Goal: Check status: Check status

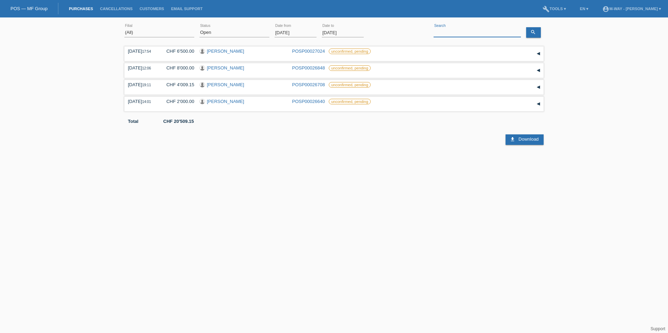
click at [458, 31] on input at bounding box center [477, 32] width 87 height 9
type input "häni"
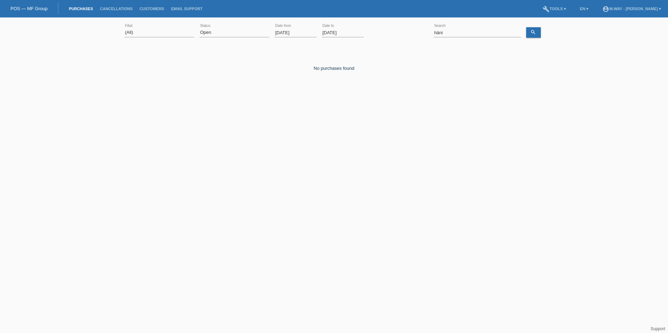
click at [301, 30] on input "[DATE]" at bounding box center [296, 32] width 42 height 9
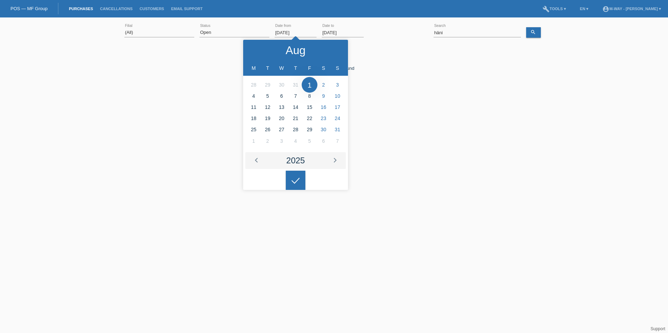
click at [296, 160] on div "2025" at bounding box center [295, 160] width 19 height 8
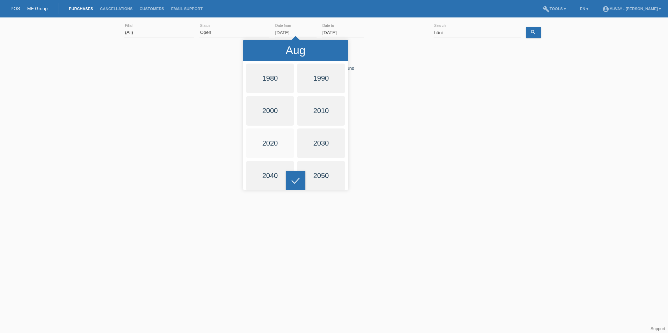
click at [278, 143] on div at bounding box center [270, 143] width 51 height 32
type input "[DATE]"
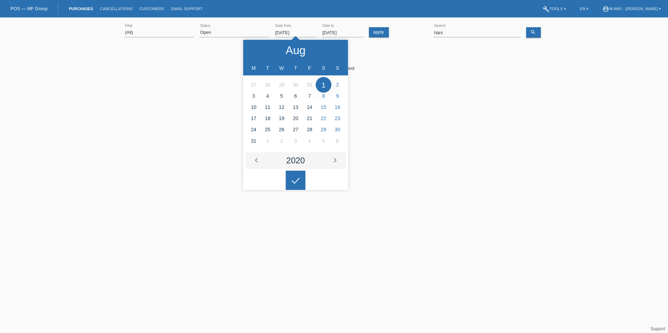
click at [208, 58] on div "No purchases found" at bounding box center [333, 63] width 419 height 16
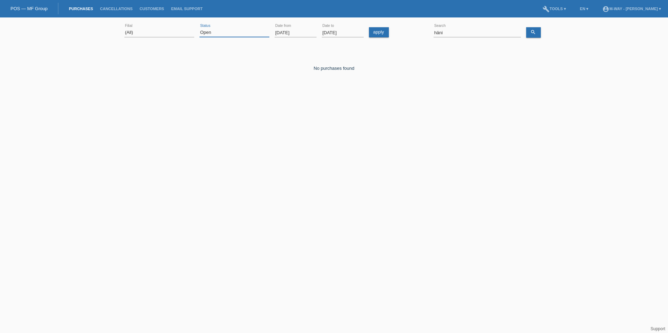
click at [212, 31] on select "(All) New Open Returned Stepped back / Cancelled Completed" at bounding box center [234, 32] width 70 height 8
select select "ALL"
click at [199, 28] on select "(All) New Open Returned Stepped back / Cancelled Completed" at bounding box center [234, 32] width 70 height 8
click at [534, 34] on icon "search" at bounding box center [533, 32] width 6 height 6
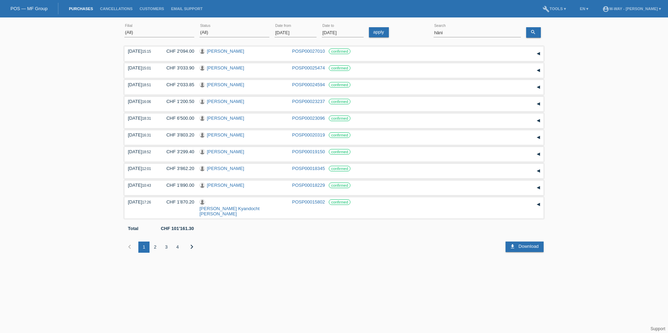
click at [156, 242] on div "2" at bounding box center [155, 247] width 11 height 11
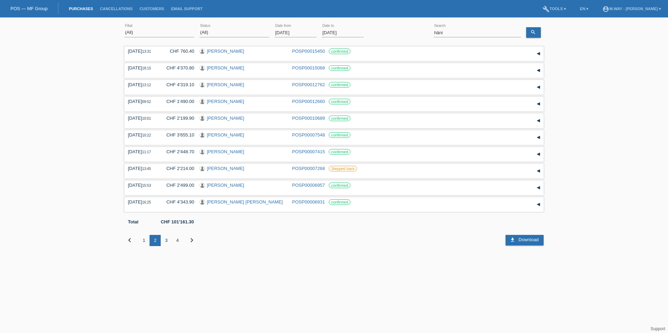
click at [164, 241] on div "3" at bounding box center [166, 240] width 11 height 11
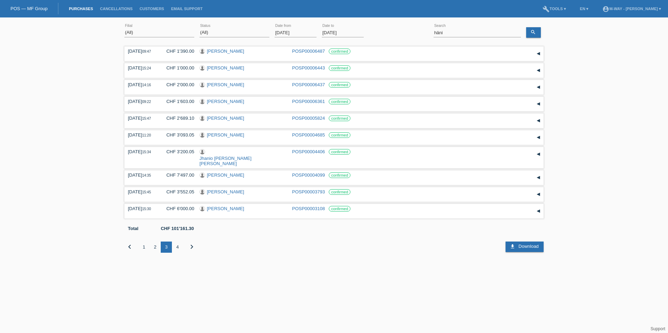
click at [177, 242] on div "4" at bounding box center [177, 247] width 11 height 11
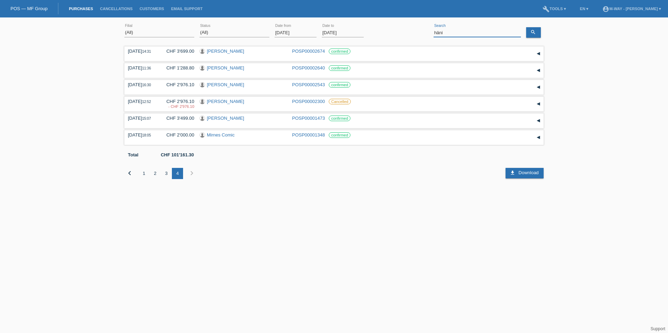
click at [477, 33] on input "häni" at bounding box center [477, 32] width 87 height 9
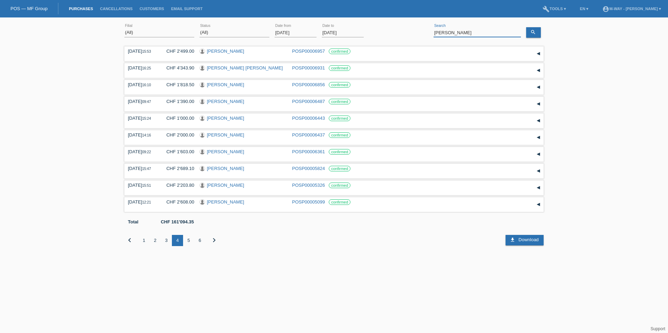
drag, startPoint x: 473, startPoint y: 31, endPoint x: 403, endPoint y: 31, distance: 70.6
click at [403, 31] on div "(All) [PERSON_NAME] Passion Vélo SàRL [GEOGRAPHIC_DATA] [GEOGRAPHIC_DATA] [GEOG…" at bounding box center [333, 33] width 419 height 24
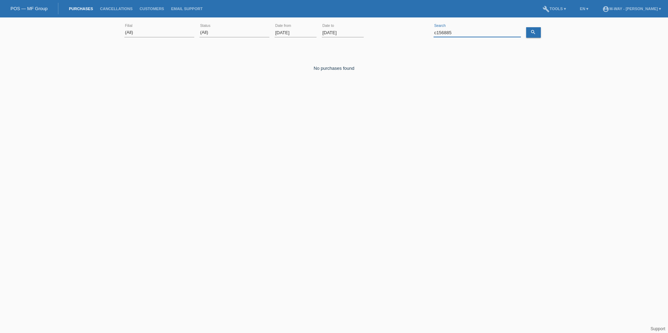
drag, startPoint x: 458, startPoint y: 34, endPoint x: 428, endPoint y: 28, distance: 30.2
click at [428, 28] on div "(All) [PERSON_NAME] Passion Vélo SàRL [GEOGRAPHIC_DATA] [GEOGRAPHIC_DATA] [GEOG…" at bounding box center [333, 33] width 419 height 24
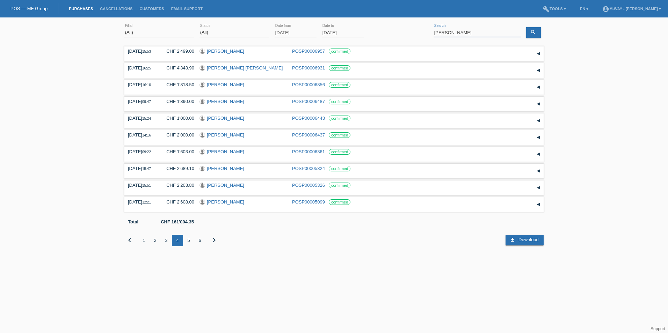
drag, startPoint x: 451, startPoint y: 33, endPoint x: 405, endPoint y: 22, distance: 47.6
click at [409, 23] on div "(All) [PERSON_NAME] Passion Vélo SàRL [GEOGRAPHIC_DATA] [GEOGRAPHIC_DATA] [GEOG…" at bounding box center [333, 33] width 419 height 24
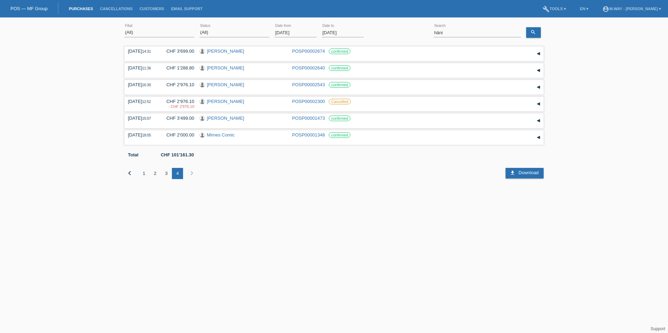
click at [144, 173] on div "1" at bounding box center [143, 173] width 11 height 11
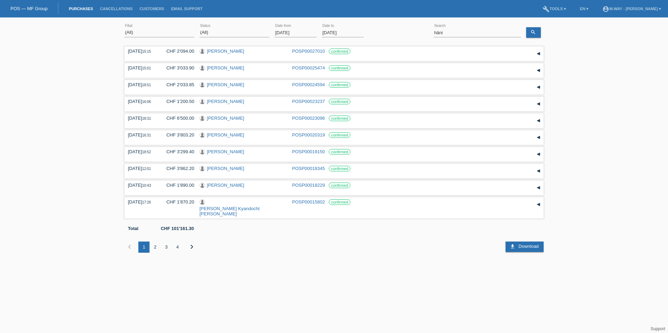
click at [154, 242] on div "2" at bounding box center [155, 247] width 11 height 11
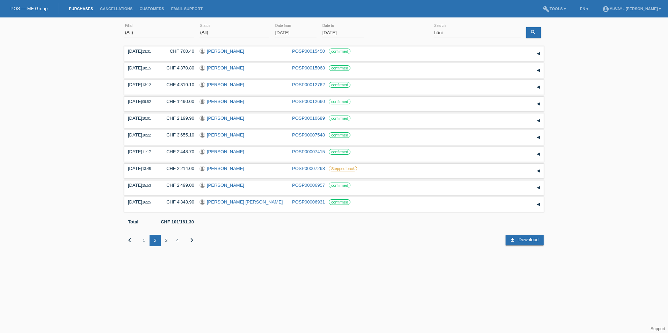
click at [165, 238] on div "3" at bounding box center [166, 240] width 11 height 11
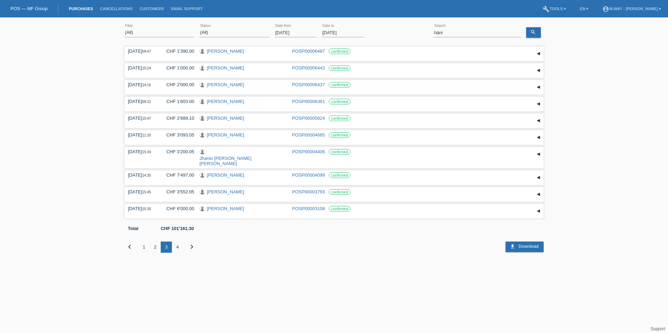
click at [179, 242] on div "4" at bounding box center [177, 247] width 11 height 11
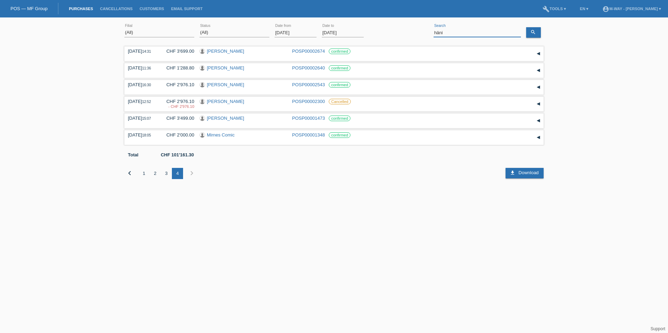
click at [438, 32] on input "häni" at bounding box center [477, 32] width 87 height 9
type input "haeni"
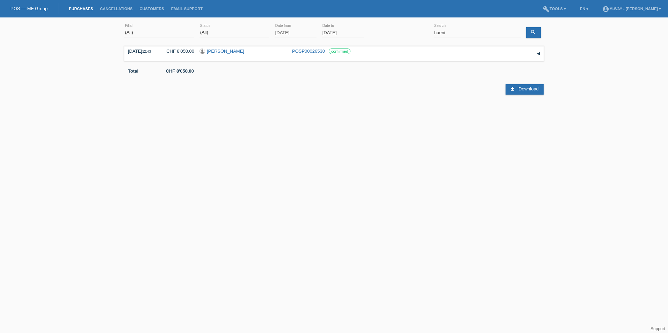
click at [364, 115] on html "POS — MF Group Purchases Cancellations Customers Email Support menu account_cir…" at bounding box center [334, 57] width 668 height 115
